Goal: Task Accomplishment & Management: Manage account settings

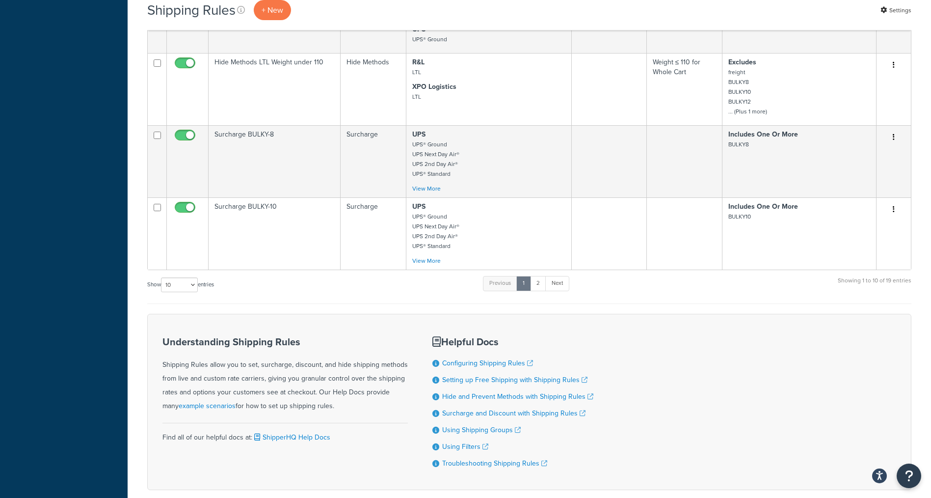
scroll to position [674, 0]
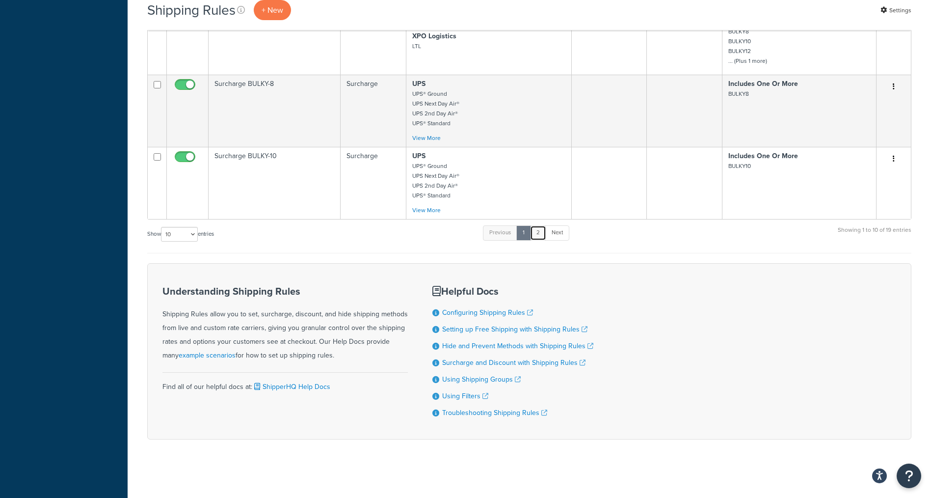
click at [540, 236] on link "2" at bounding box center [538, 232] width 16 height 15
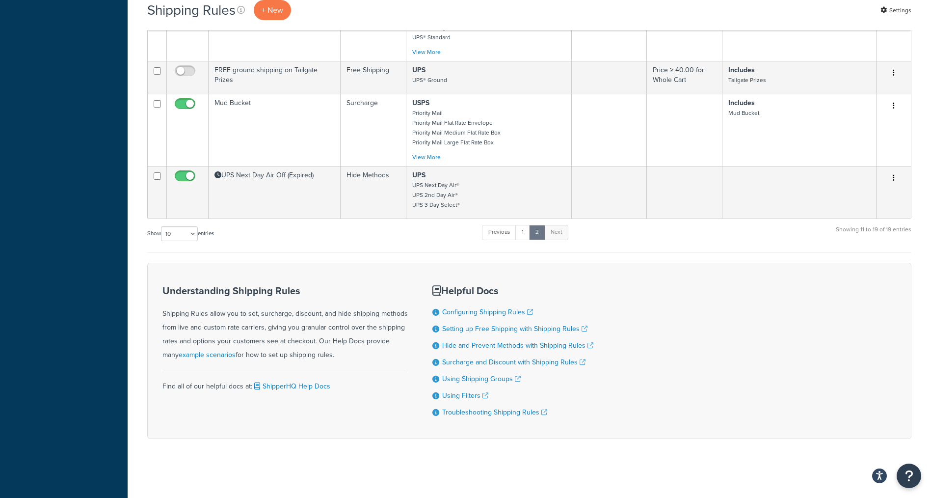
scroll to position [509, 0]
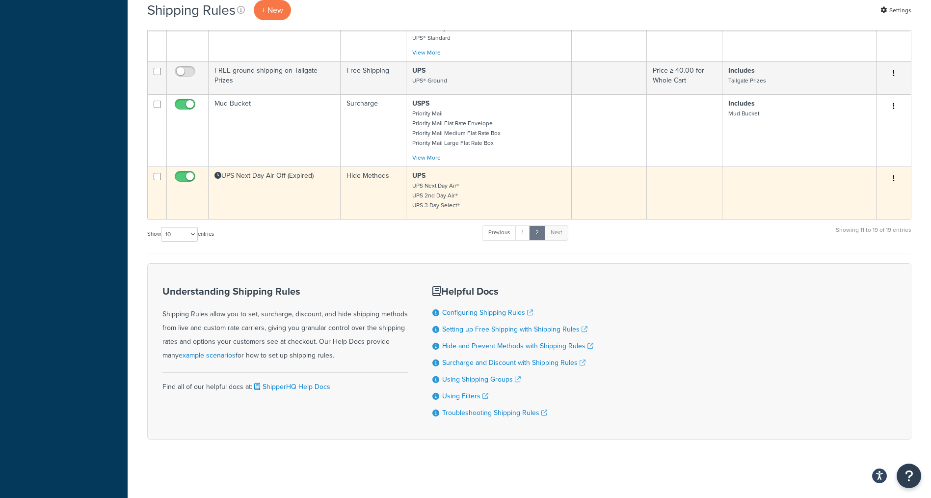
click at [402, 205] on td "Hide Methods" at bounding box center [374, 192] width 66 height 53
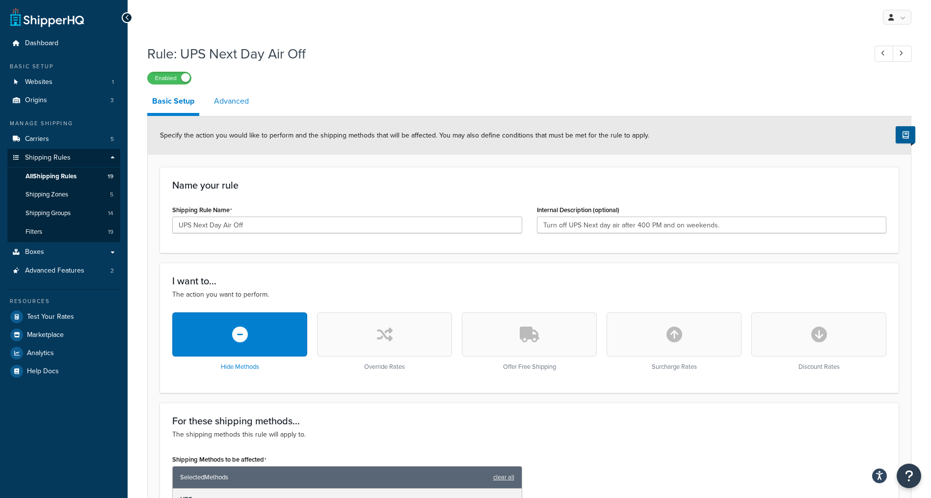
click at [214, 99] on link "Advanced" at bounding box center [231, 101] width 45 height 24
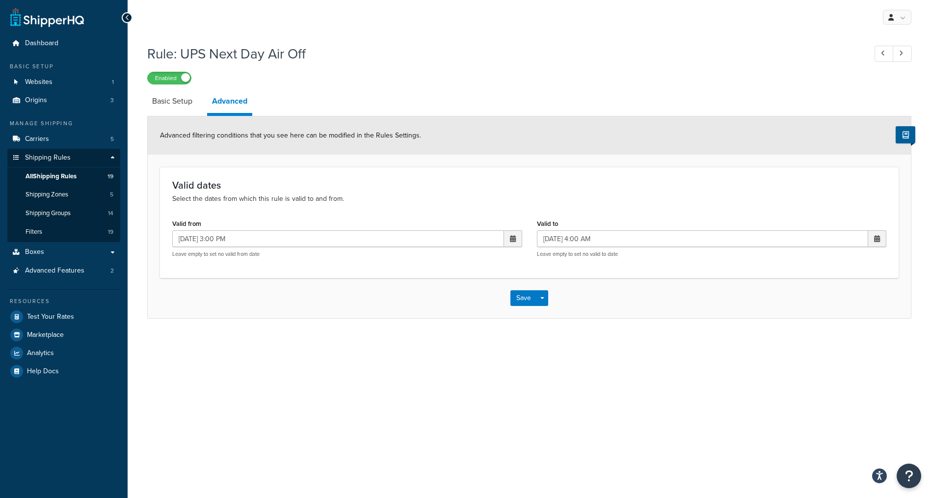
click at [511, 235] on span at bounding box center [513, 238] width 6 height 7
click at [475, 318] on td "14" at bounding box center [477, 316] width 17 height 15
type input "[DATE] 3:00 PM"
click at [876, 238] on span at bounding box center [877, 238] width 6 height 7
click at [857, 316] on td "15" at bounding box center [858, 316] width 17 height 15
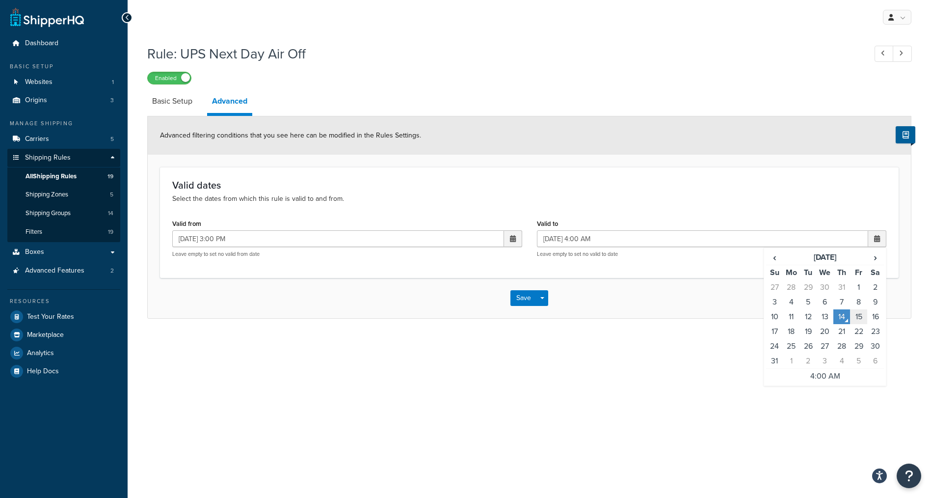
type input "[DATE] 4:00 AM"
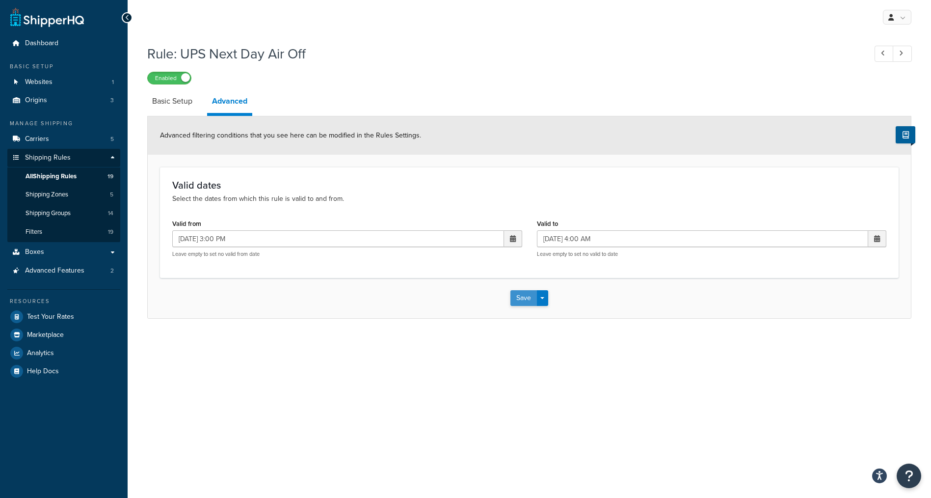
click at [516, 299] on button "Save" at bounding box center [523, 298] width 27 height 16
